Goal: Task Accomplishment & Management: Manage account settings

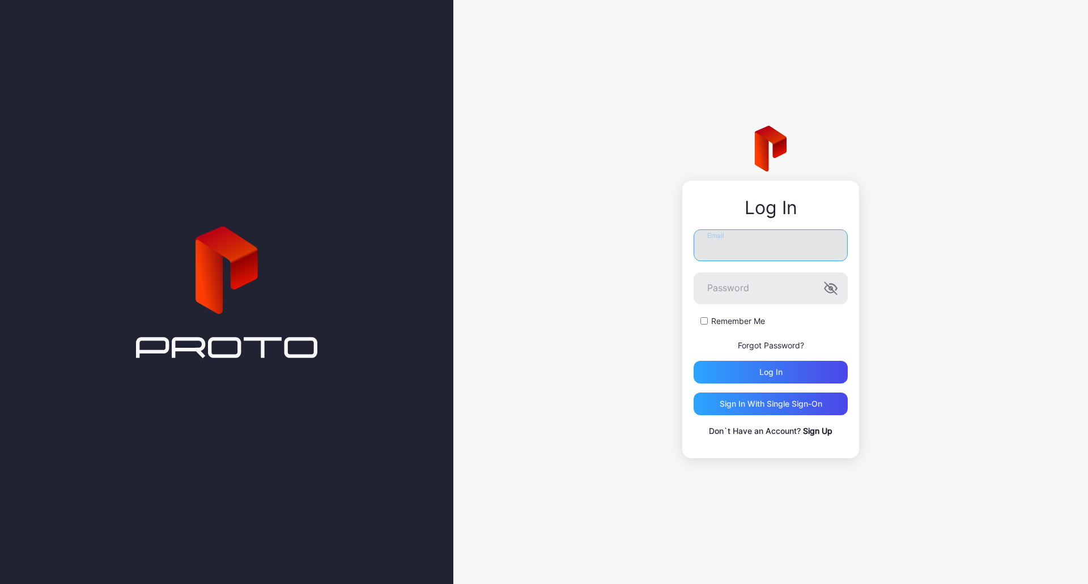
click at [777, 256] on input "Email" at bounding box center [770, 245] width 154 height 32
type input "**********"
click at [693, 361] on button "Log in" at bounding box center [770, 372] width 154 height 23
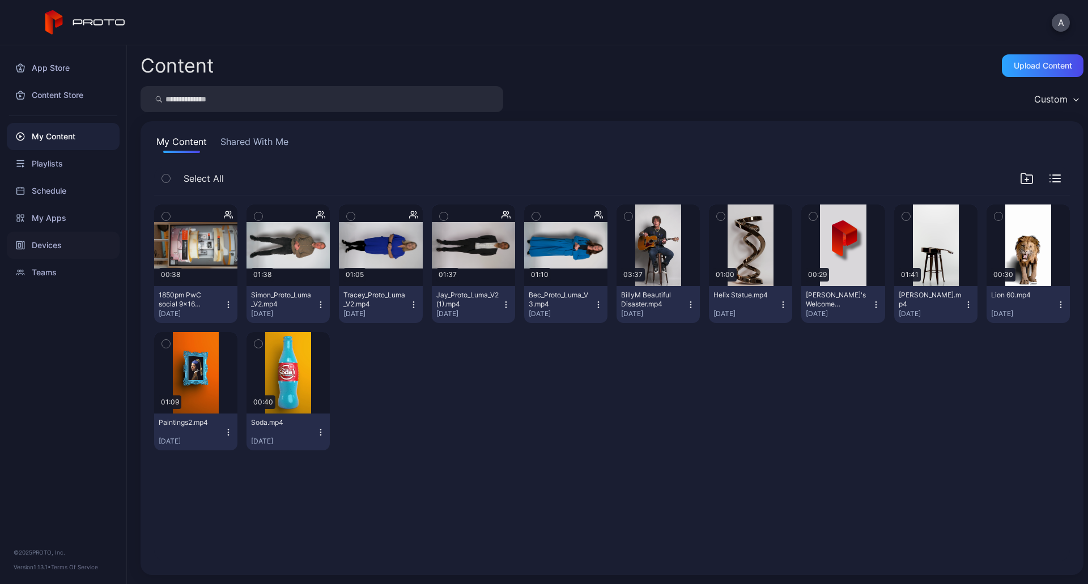
click at [52, 246] on div "Devices" at bounding box center [63, 245] width 113 height 27
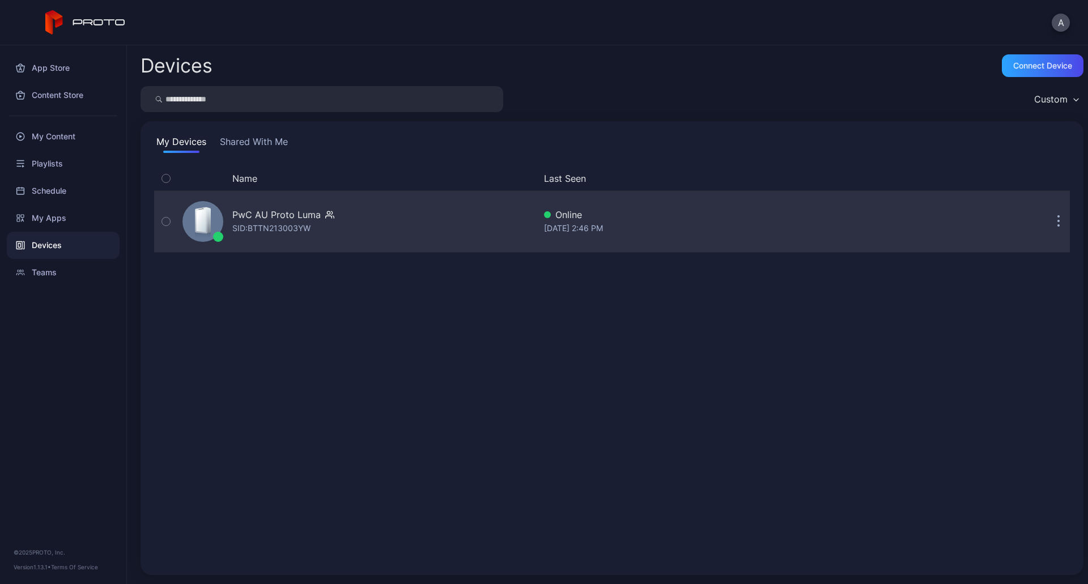
click at [225, 214] on div "PwC AU Proto [PERSON_NAME]: BTTN213003YW" at bounding box center [356, 221] width 357 height 57
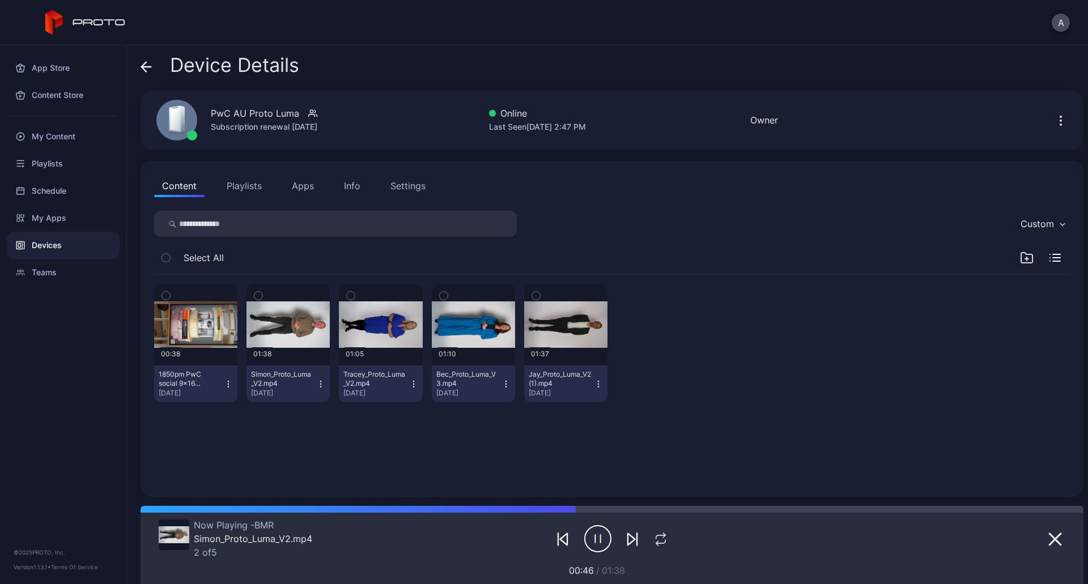
click at [700, 445] on div "00:38 1850pm PwC social 9x16 V3.mp4 [DATE] 01:38 Simon_Proto_Luma_V2.mp4 [DATE]…" at bounding box center [612, 379] width 934 height 227
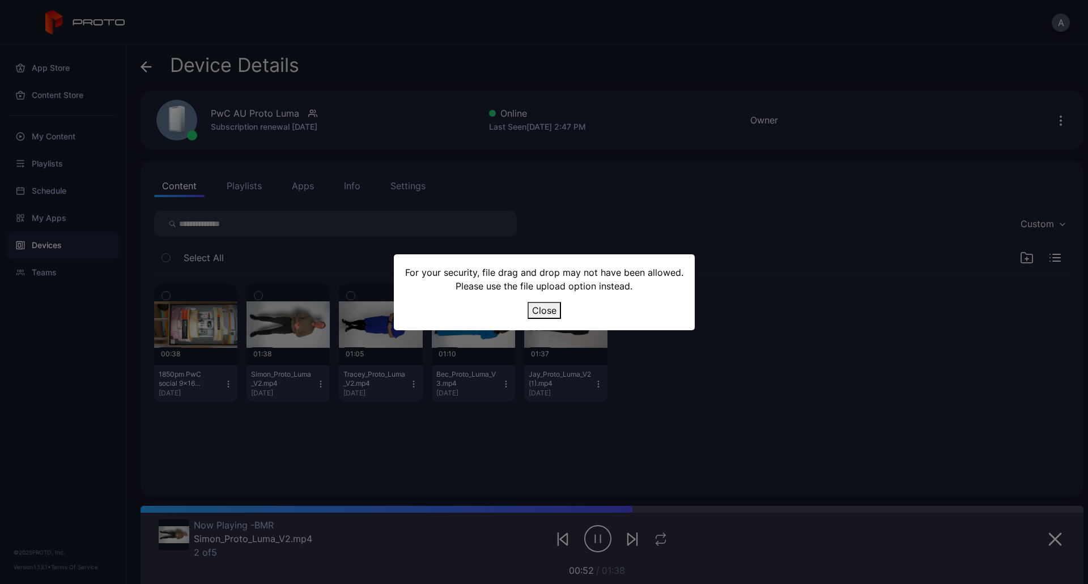
click at [543, 310] on button "Close" at bounding box center [543, 310] width 33 height 17
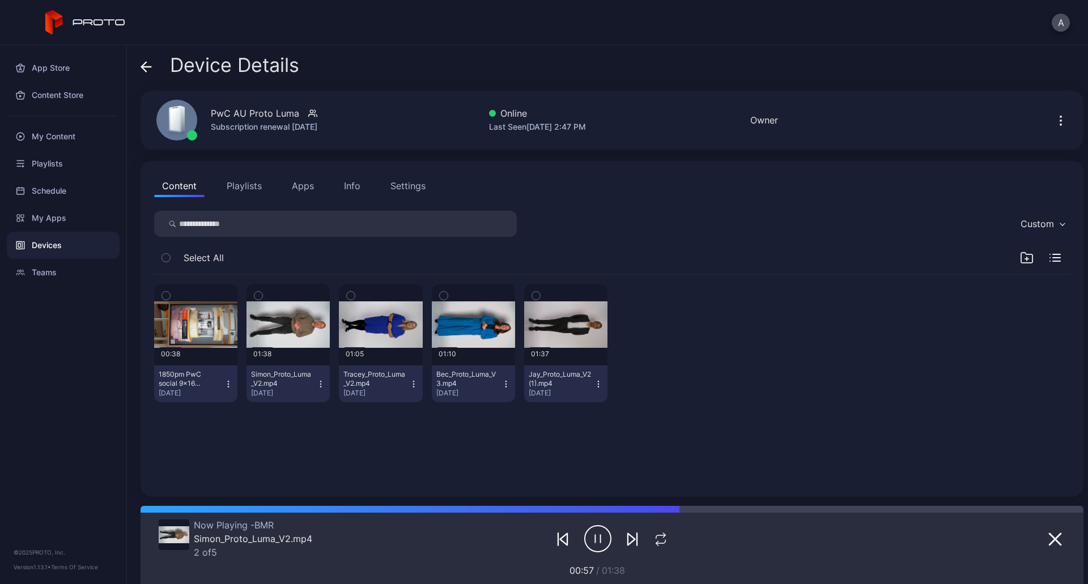
click at [1054, 122] on icon "button" at bounding box center [1061, 121] width 14 height 14
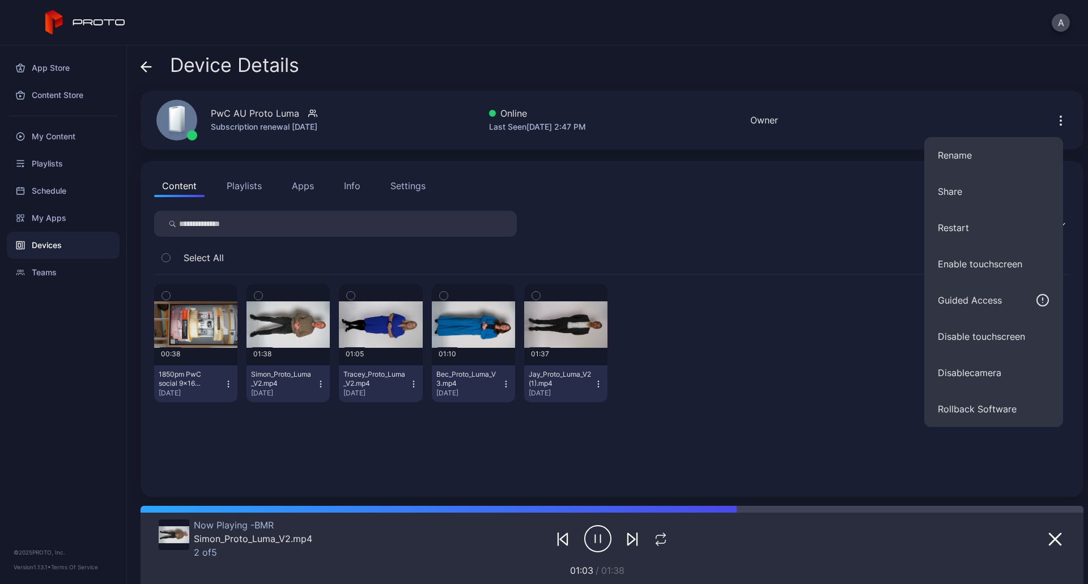
click at [743, 298] on div "00:38 1850pm PwC social 9x16 V3.mp4 [DATE] 01:38 Simon_Proto_Luma_V2.mp4 [DATE]…" at bounding box center [612, 343] width 916 height 137
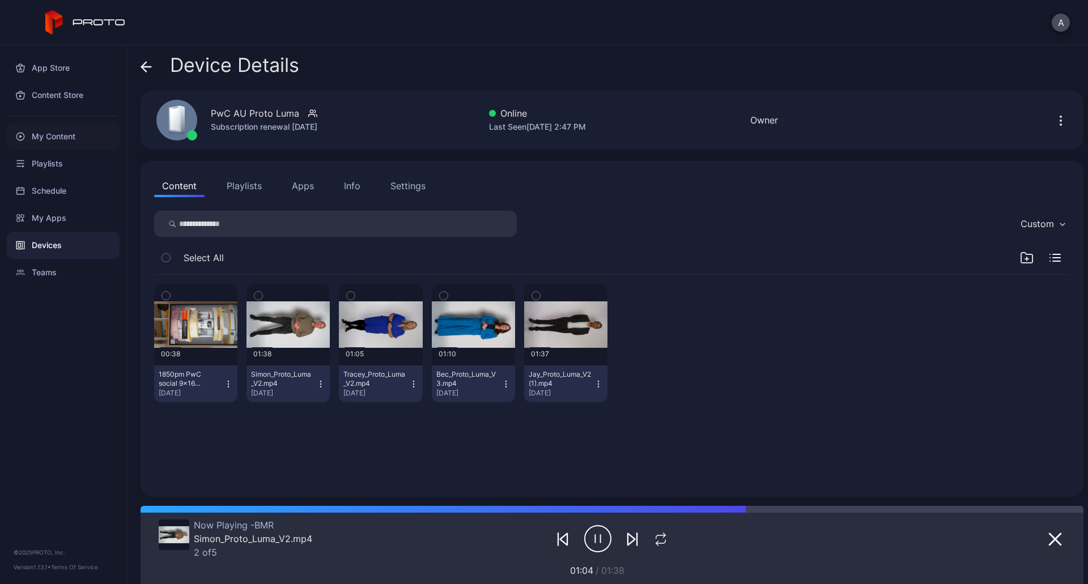
click at [27, 135] on div "My Content" at bounding box center [63, 136] width 113 height 27
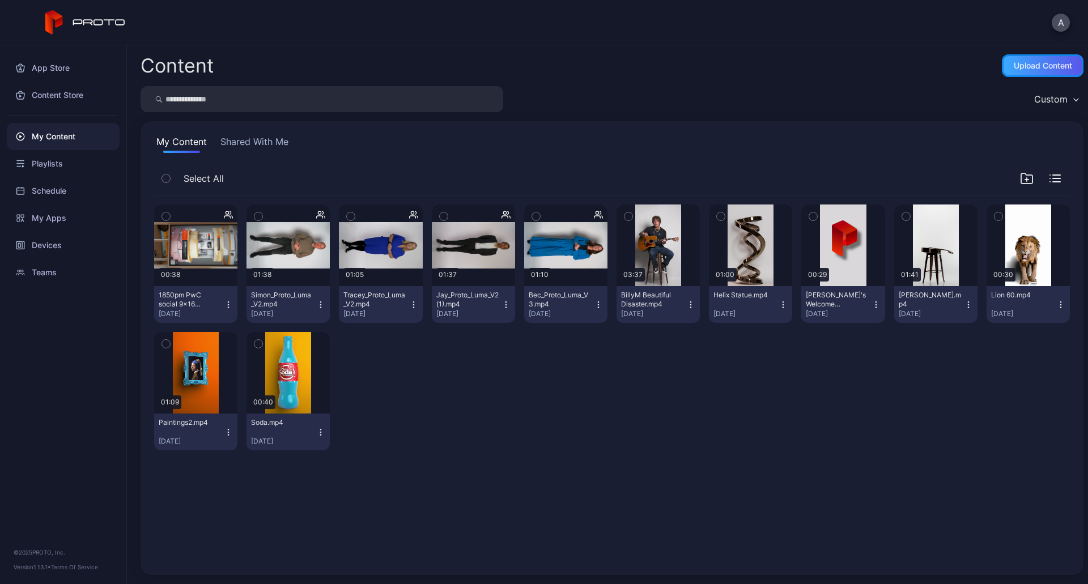
click at [1030, 67] on div "Upload Content" at bounding box center [1043, 65] width 58 height 9
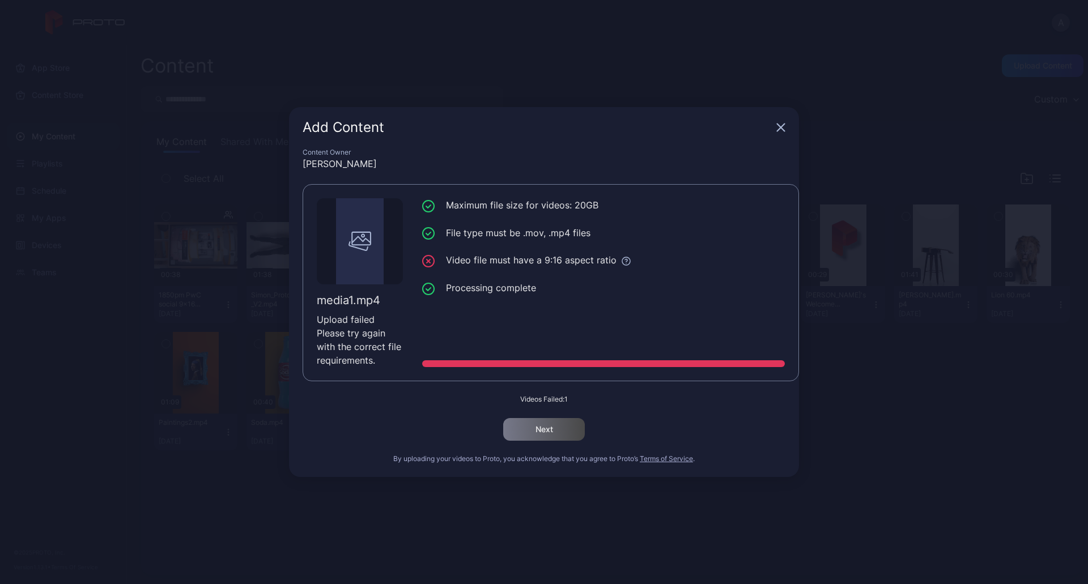
click at [785, 126] on icon "button" at bounding box center [780, 127] width 9 height 9
